Goal: Navigation & Orientation: Find specific page/section

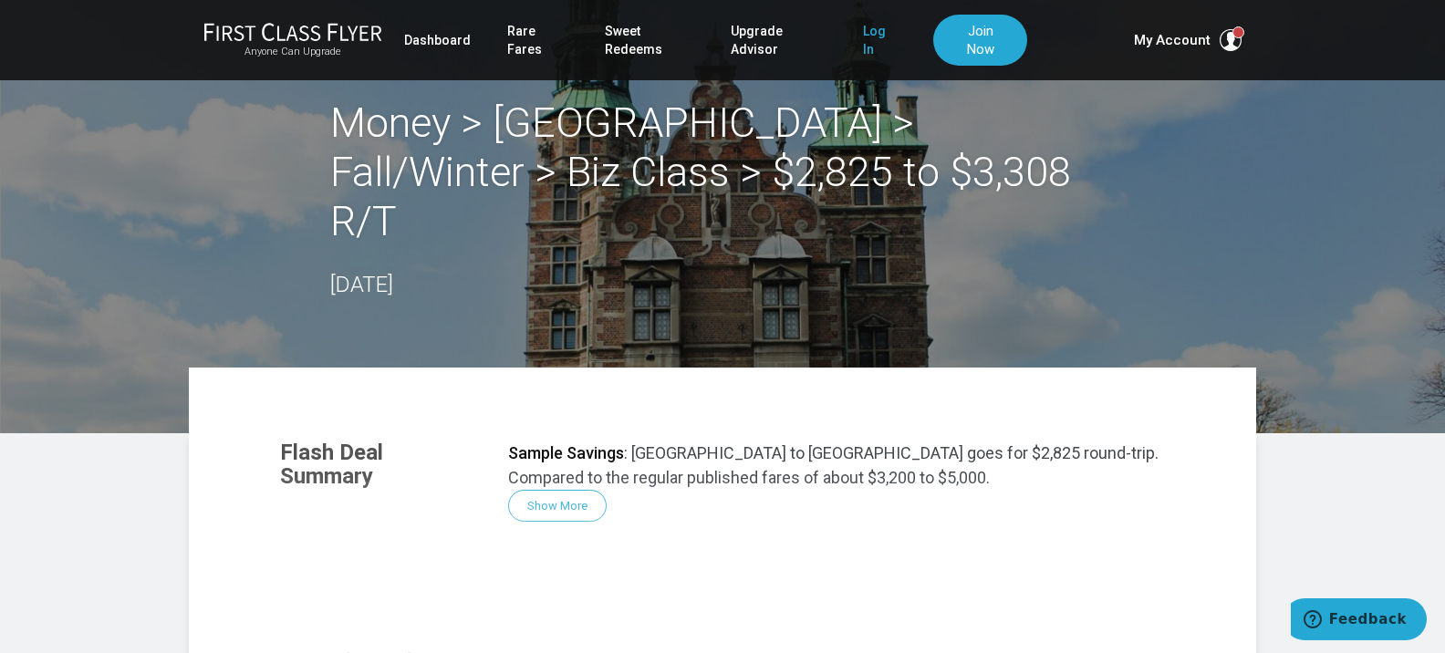
click at [863, 36] on link "Log In" at bounding box center [880, 40] width 34 height 51
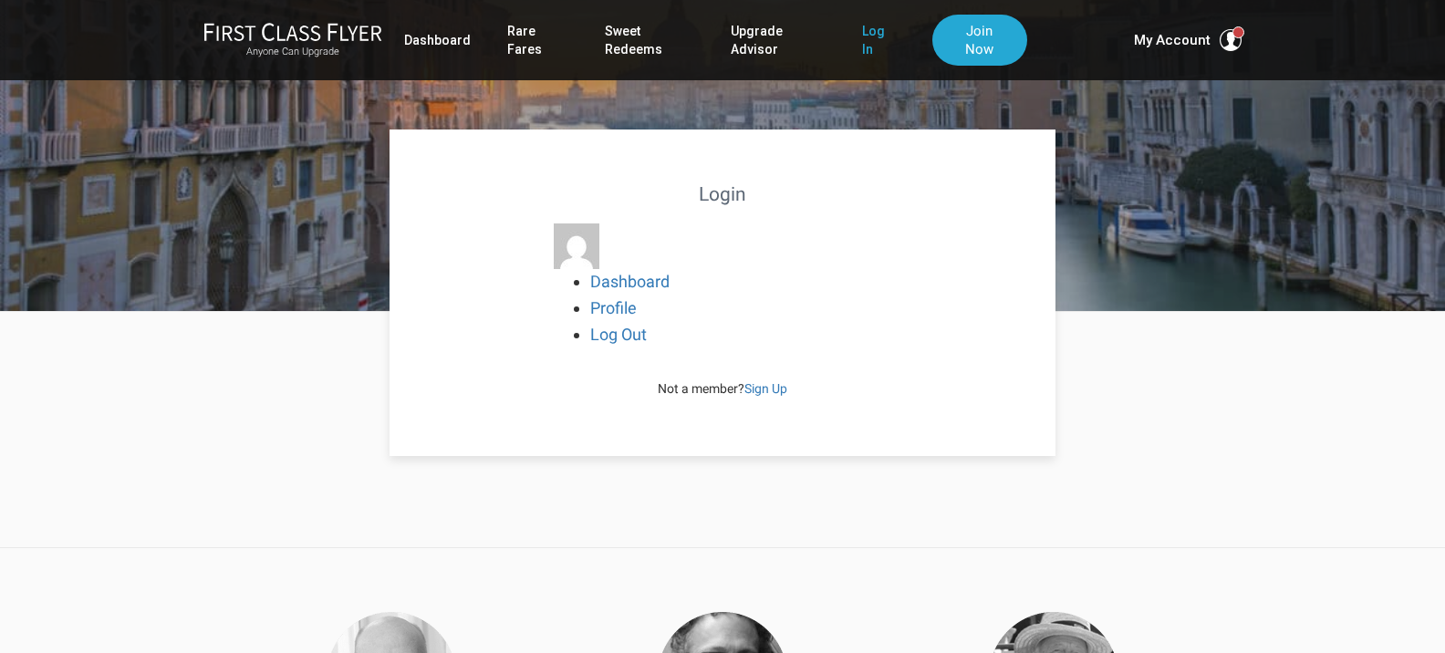
scroll to position [22, 0]
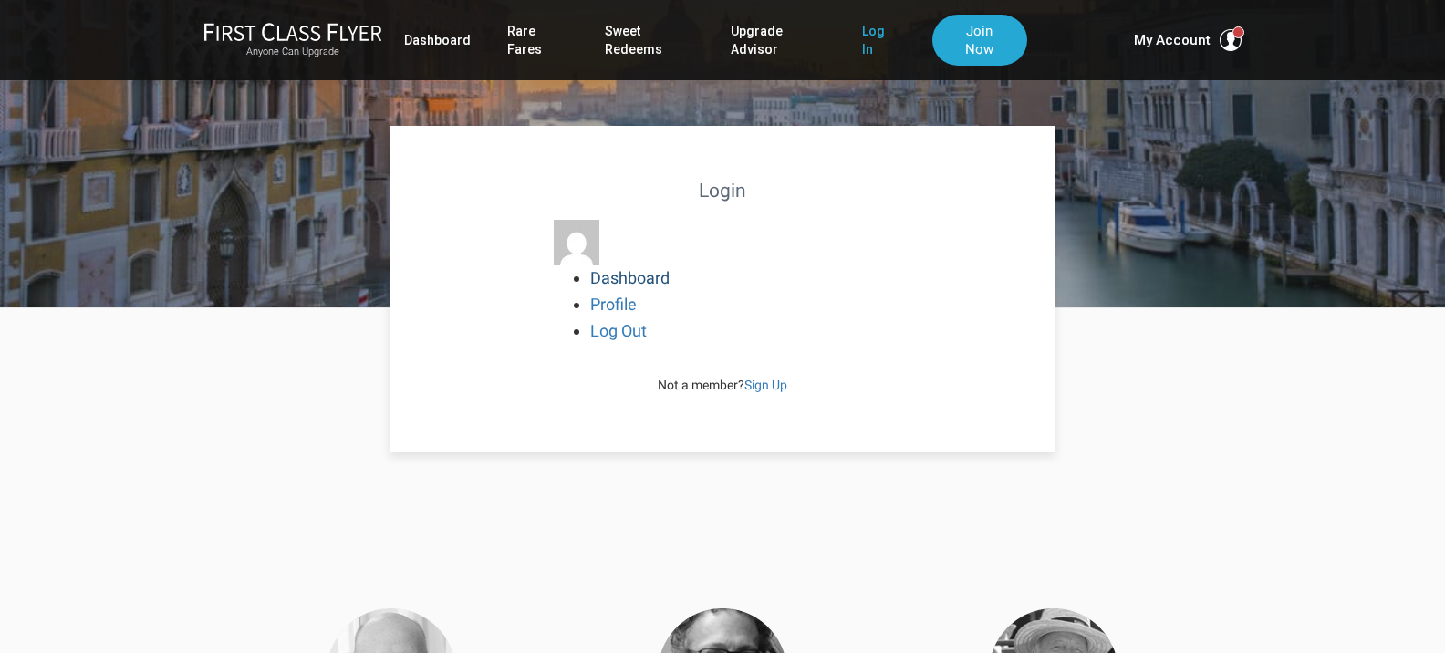
click at [655, 275] on link "Dashboard" at bounding box center [629, 277] width 79 height 19
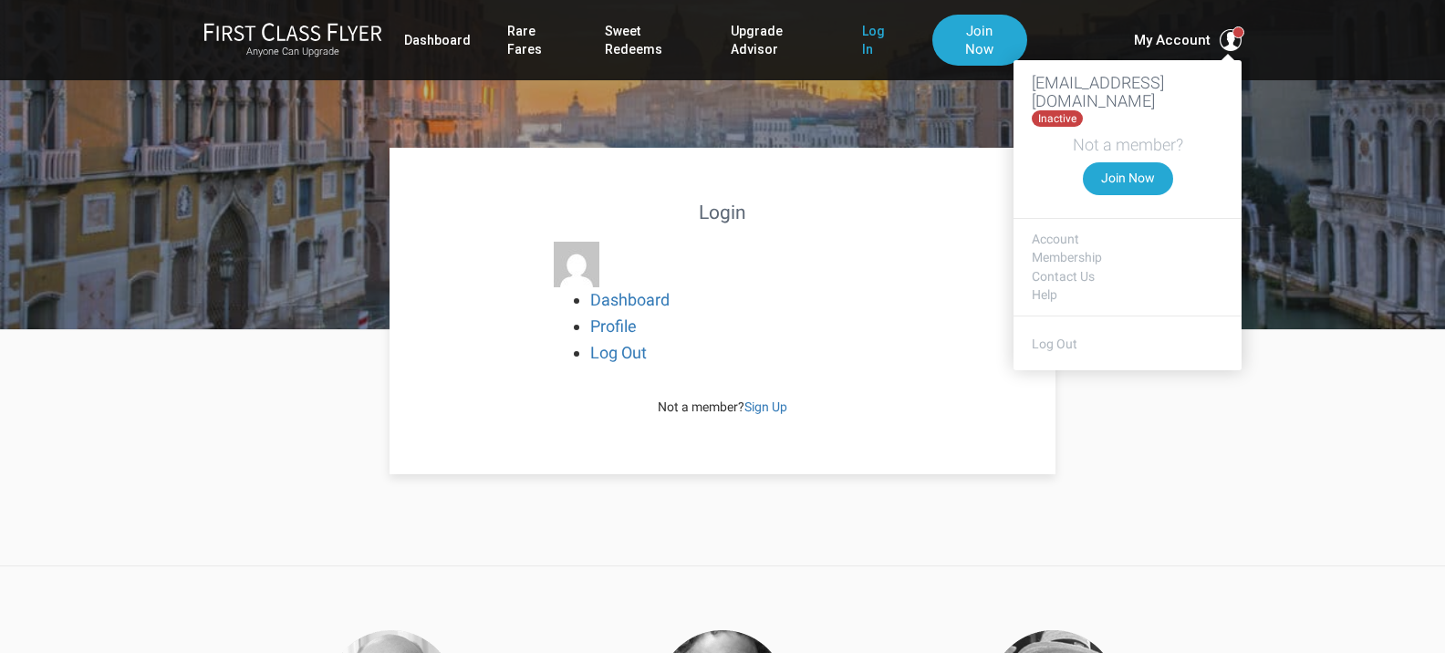
click at [1151, 86] on h3 "[EMAIL_ADDRESS][DOMAIN_NAME]" at bounding box center [1128, 92] width 192 height 37
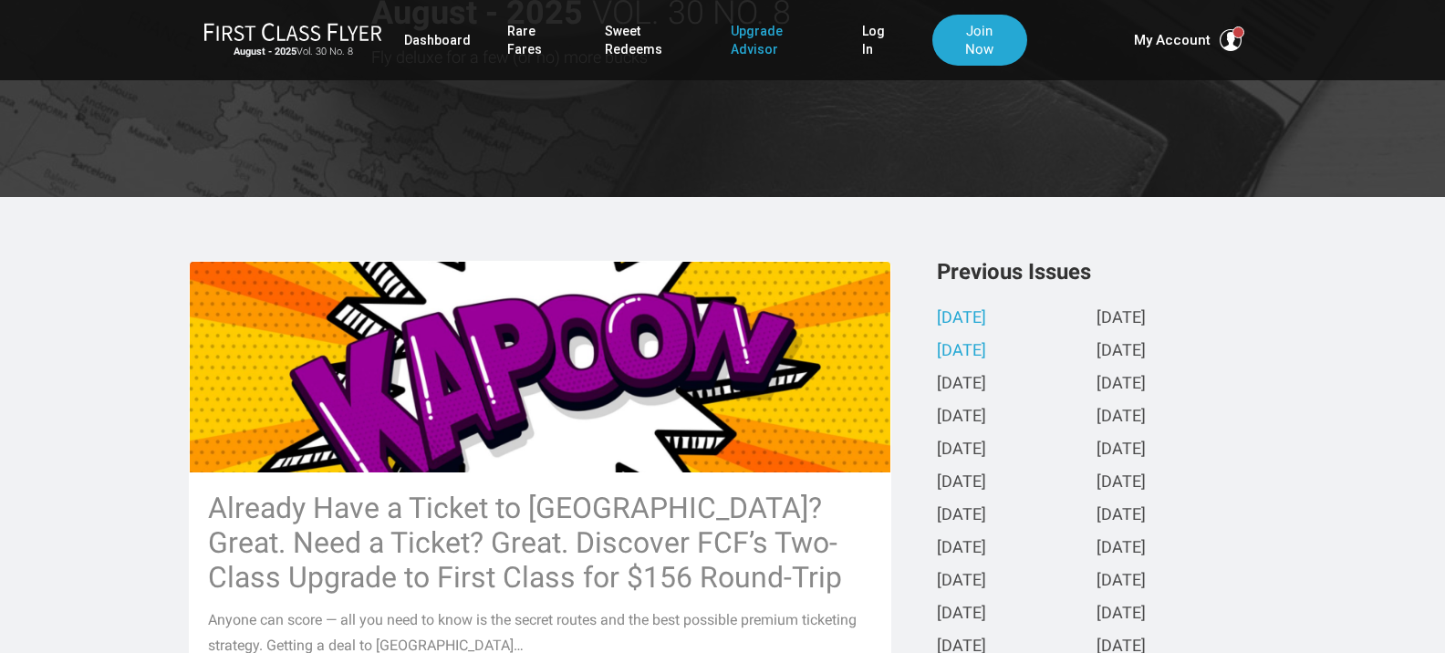
scroll to position [243, 0]
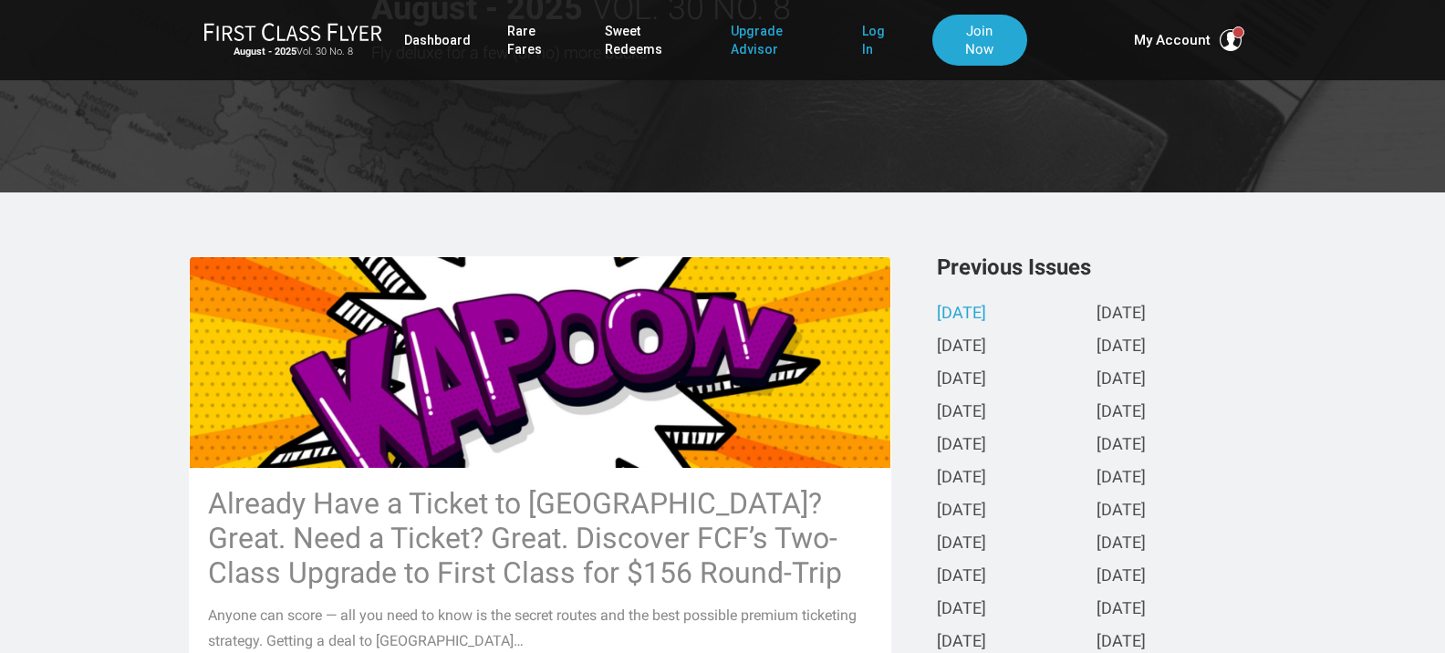
click at [862, 38] on link "Log In" at bounding box center [879, 40] width 34 height 51
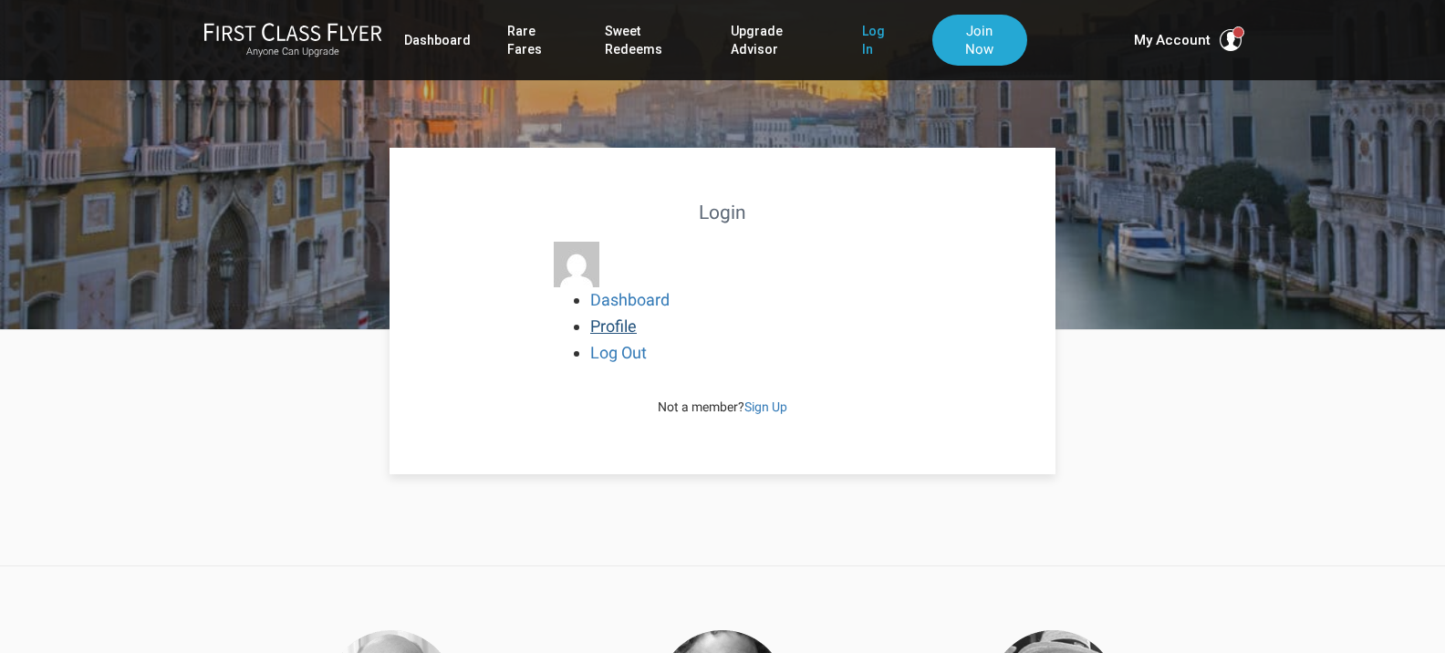
click at [609, 324] on link "Profile" at bounding box center [613, 326] width 47 height 19
click at [629, 296] on link "Dashboard" at bounding box center [629, 299] width 79 height 19
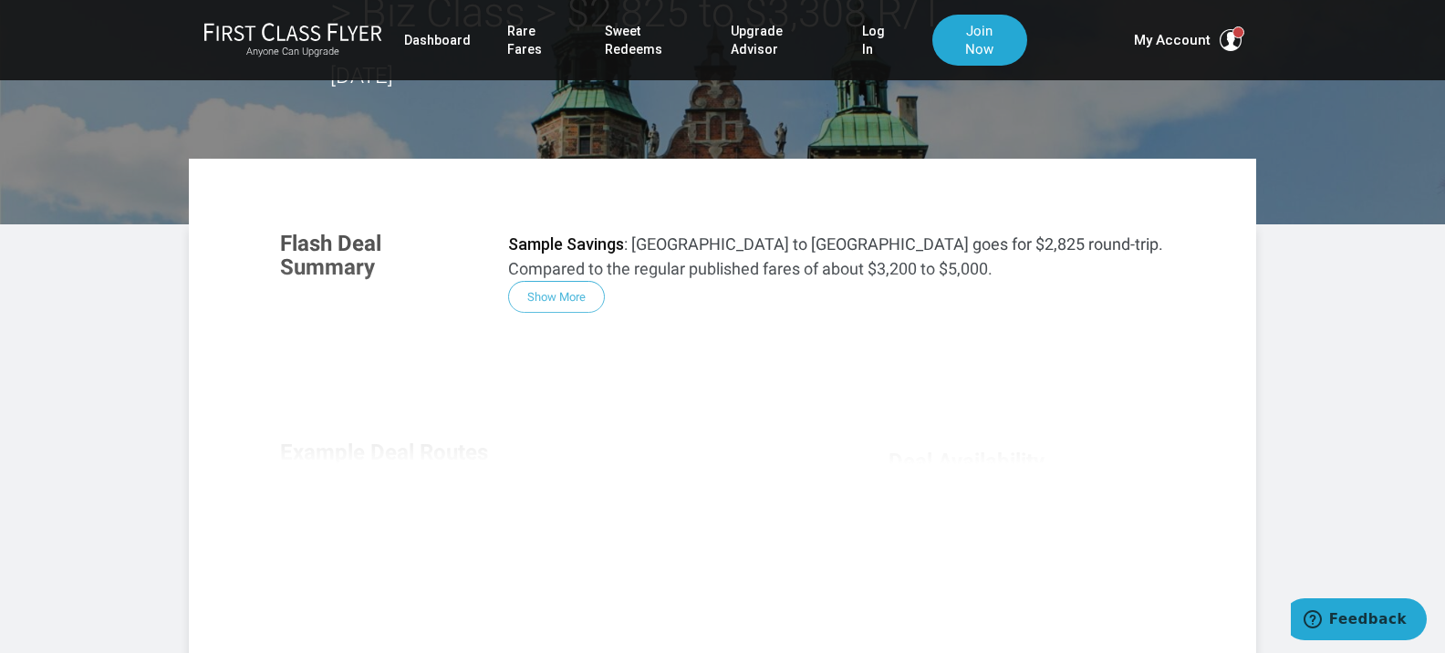
scroll to position [174, 0]
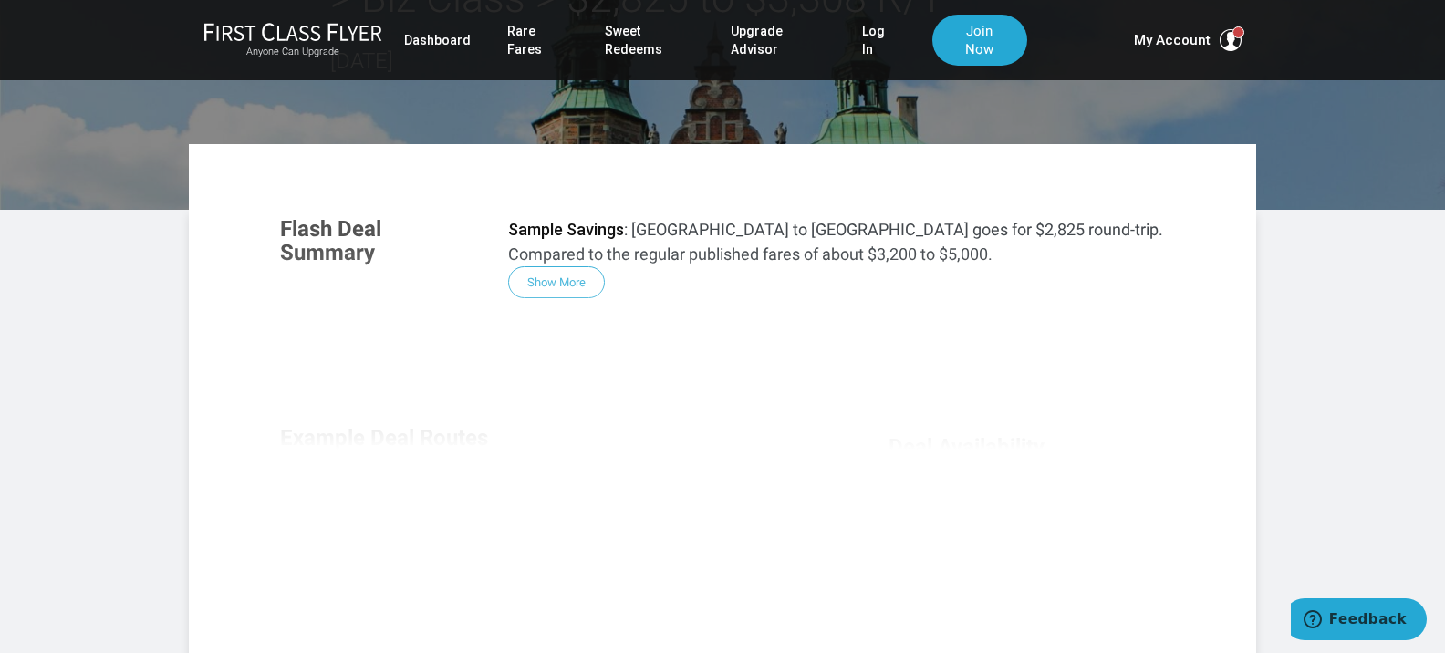
click at [561, 283] on div "Flash Deal Summary Sample Savings : [GEOGRAPHIC_DATA] to [GEOGRAPHIC_DATA] goes…" at bounding box center [723, 447] width 922 height 497
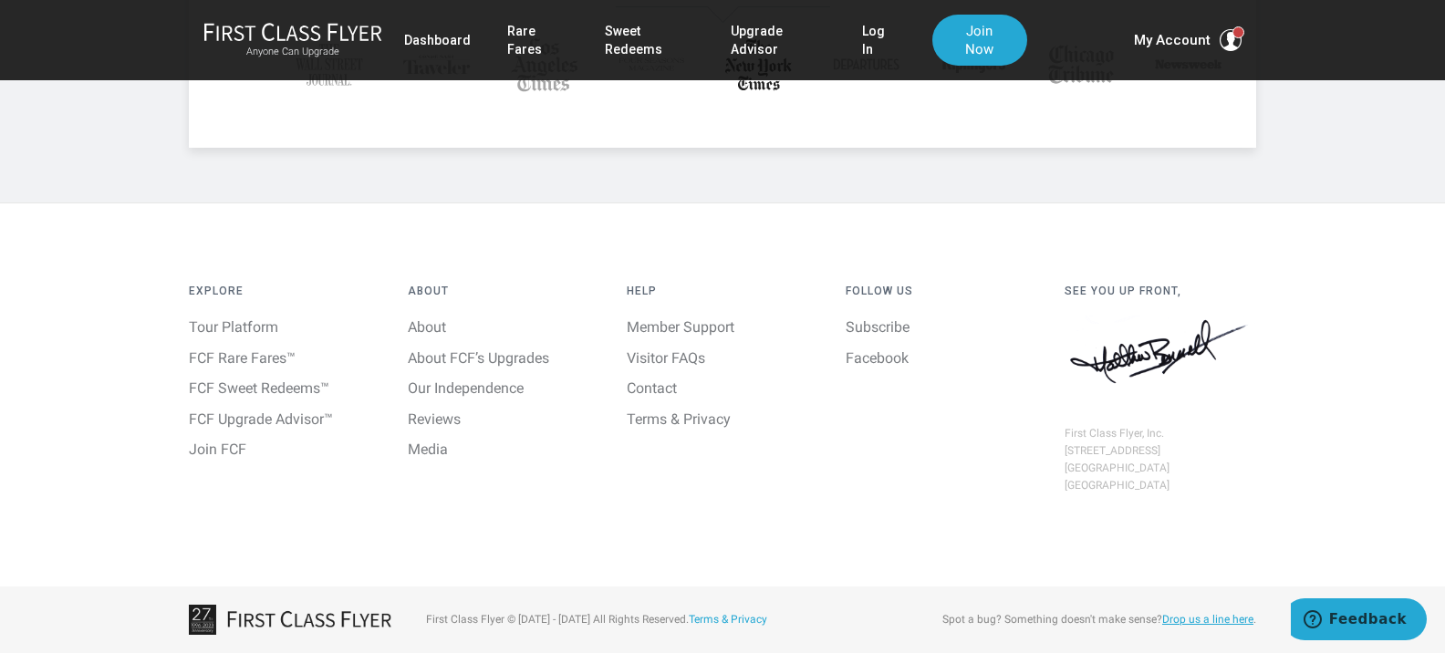
scroll to position [1109, 0]
click at [1229, 620] on u "Drop us a line here" at bounding box center [1208, 619] width 91 height 13
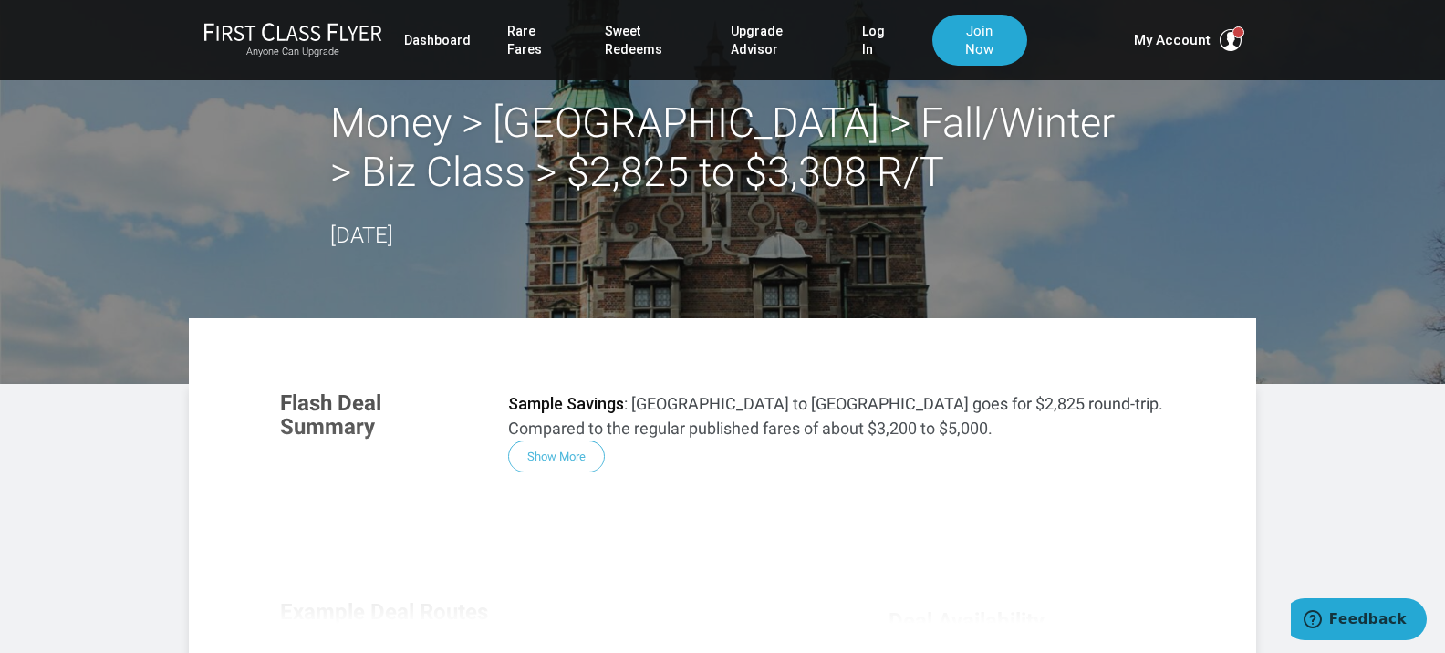
scroll to position [0, 0]
